Goal: Navigation & Orientation: Go to known website

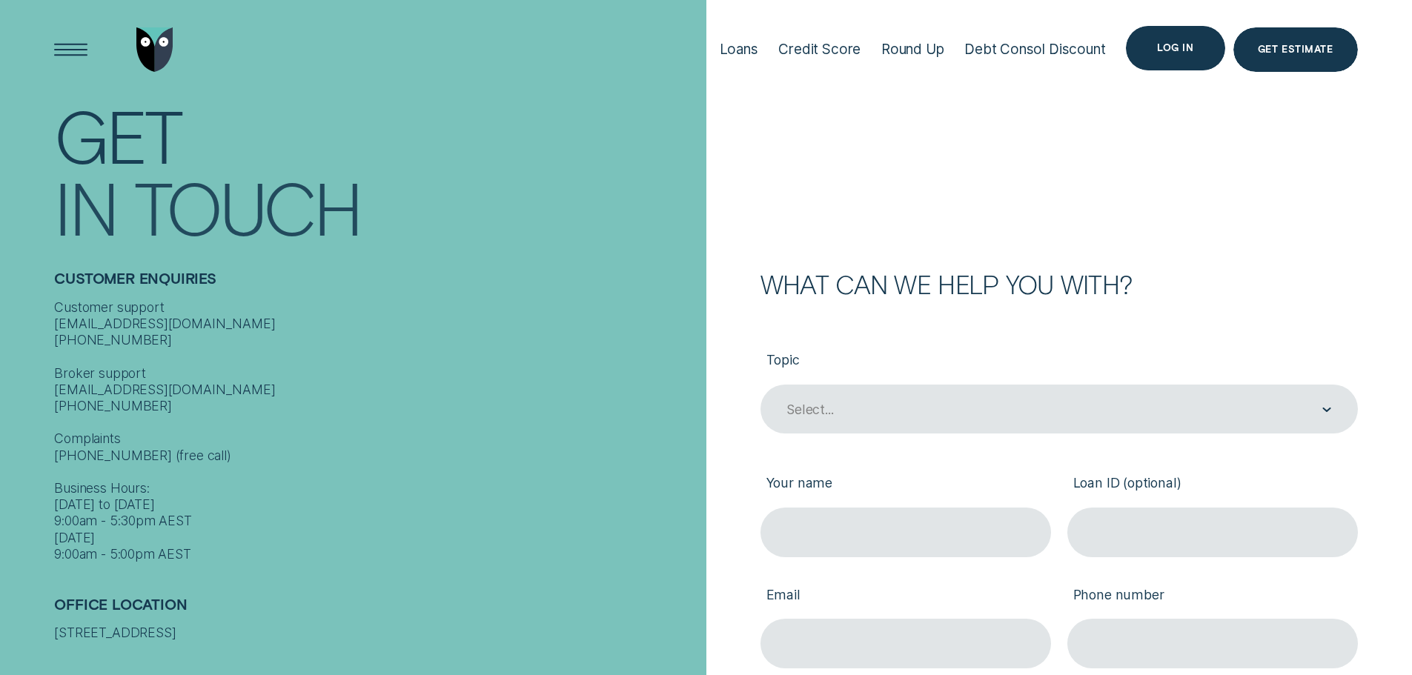
click at [1166, 49] on div "Log in" at bounding box center [1175, 48] width 36 height 9
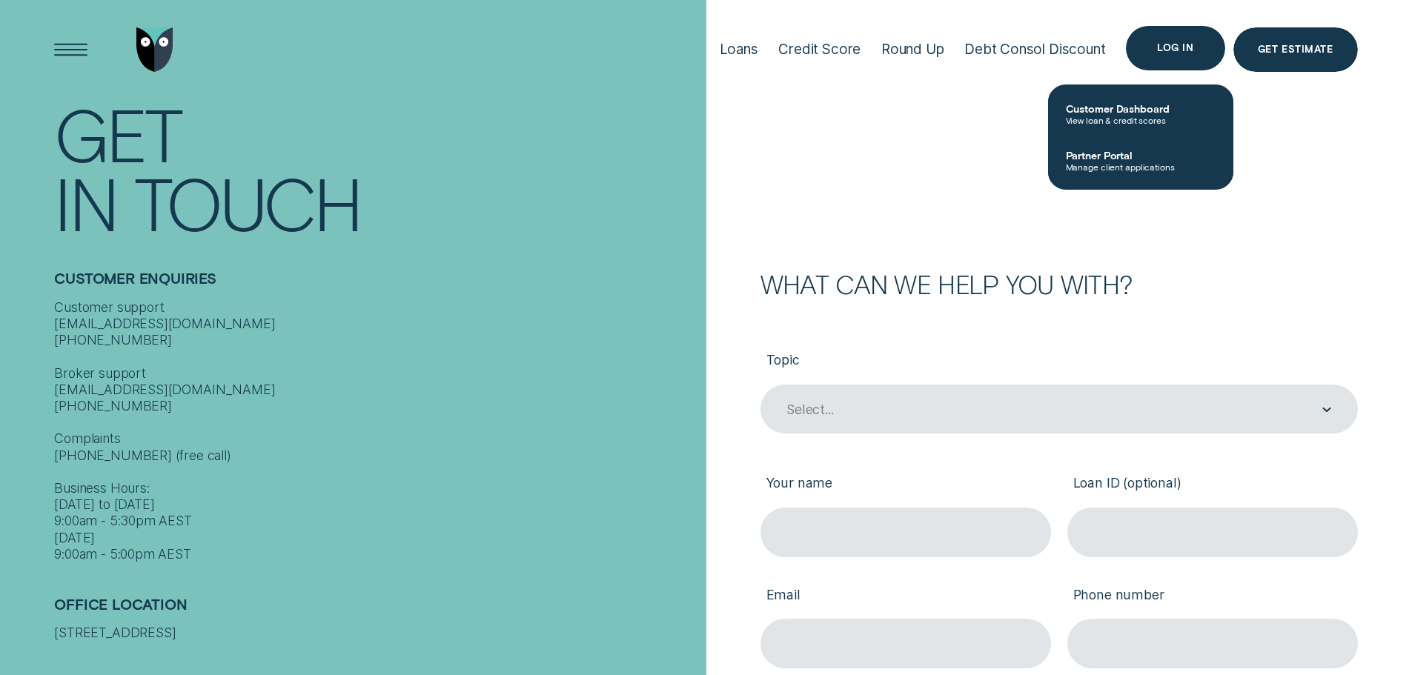
click at [1167, 50] on div "Log in" at bounding box center [1175, 48] width 36 height 9
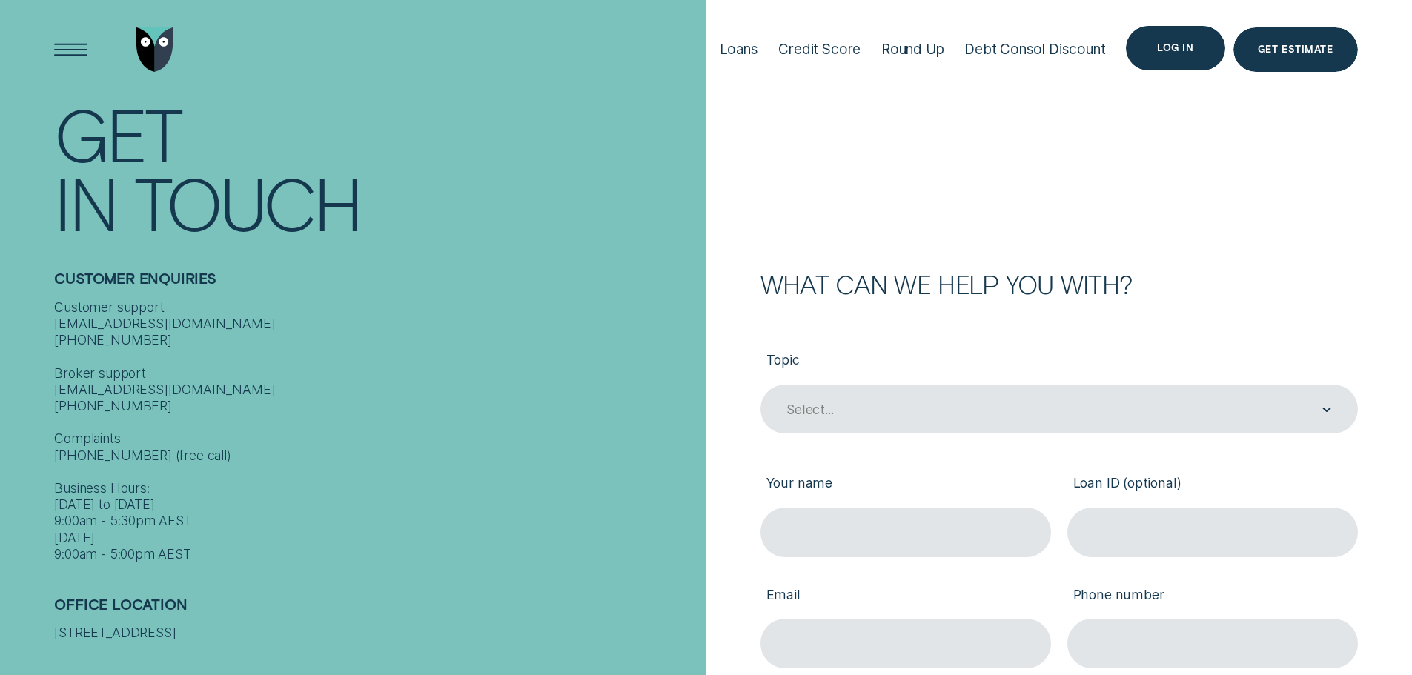
click at [1167, 50] on div "Log in" at bounding box center [1175, 48] width 36 height 9
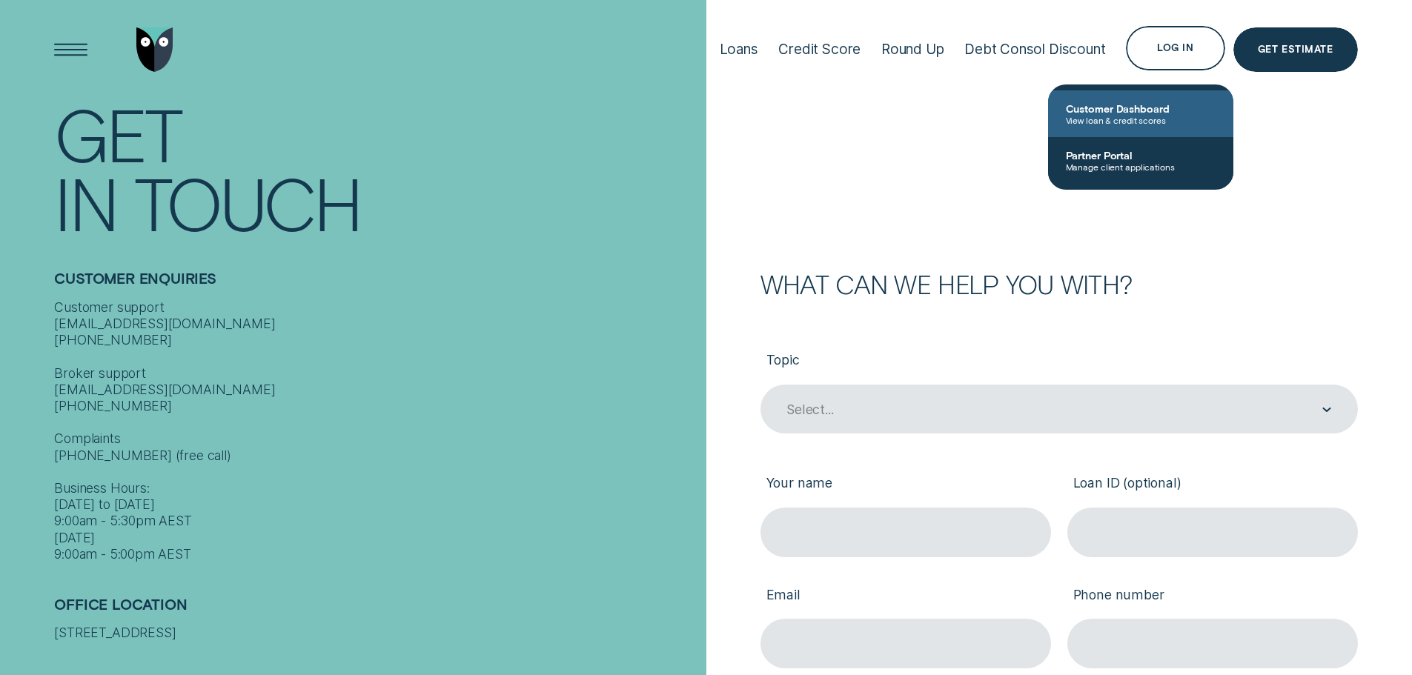
click at [1152, 110] on span "Customer Dashboard" at bounding box center [1141, 108] width 150 height 13
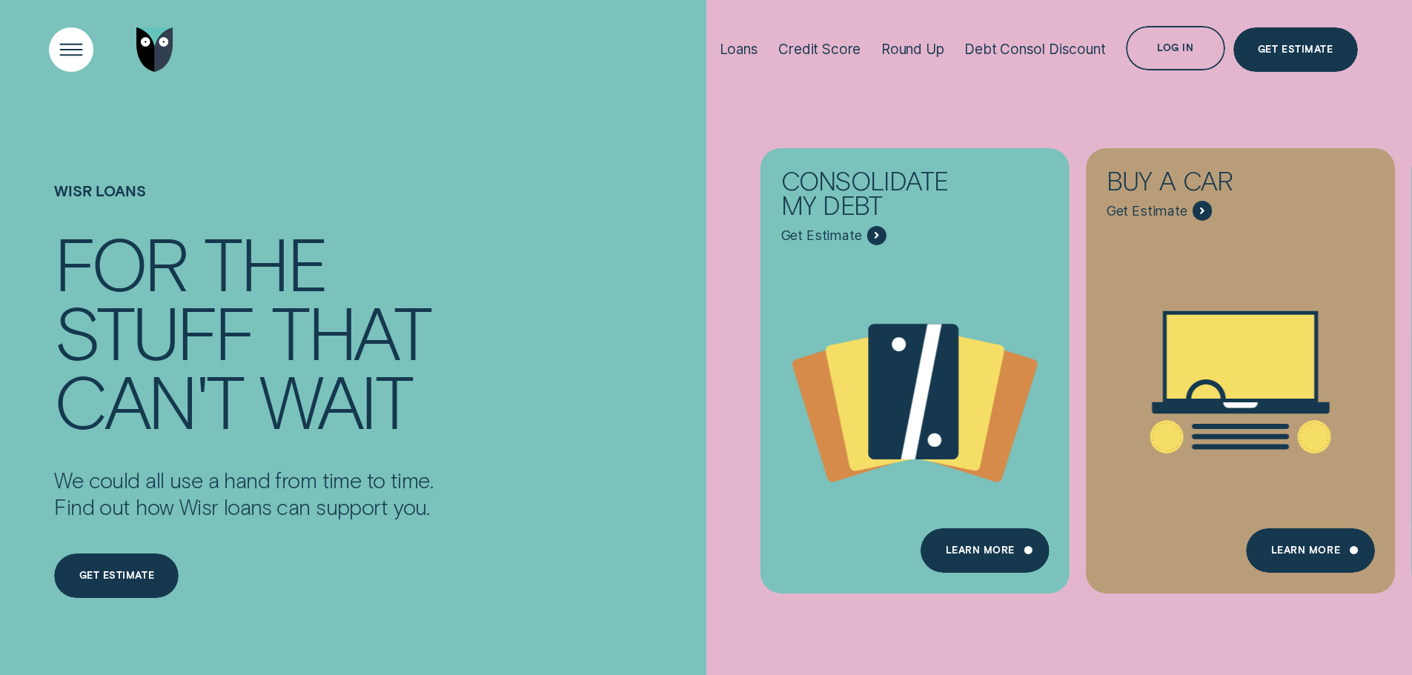
click at [72, 53] on div "Open Menu" at bounding box center [70, 49] width 63 height 63
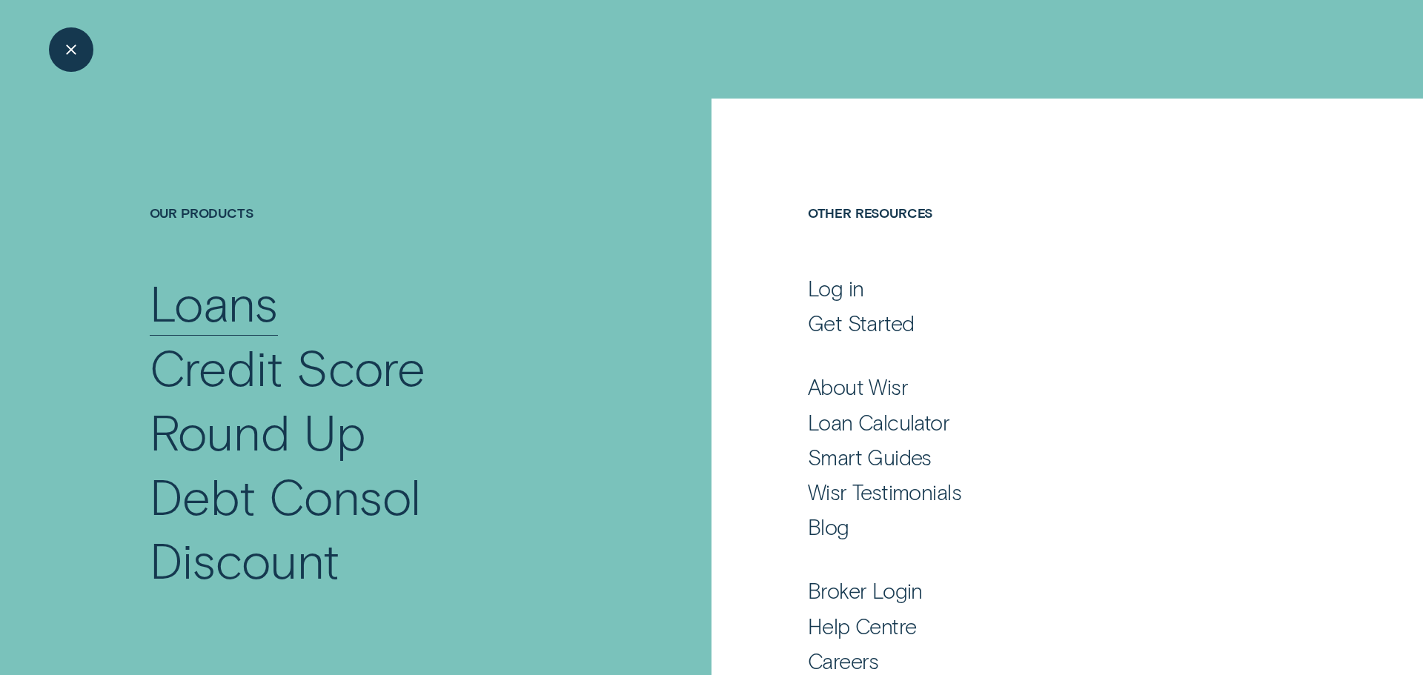
click at [219, 302] on div "Loans" at bounding box center [214, 303] width 128 height 64
